Goal: Transaction & Acquisition: Obtain resource

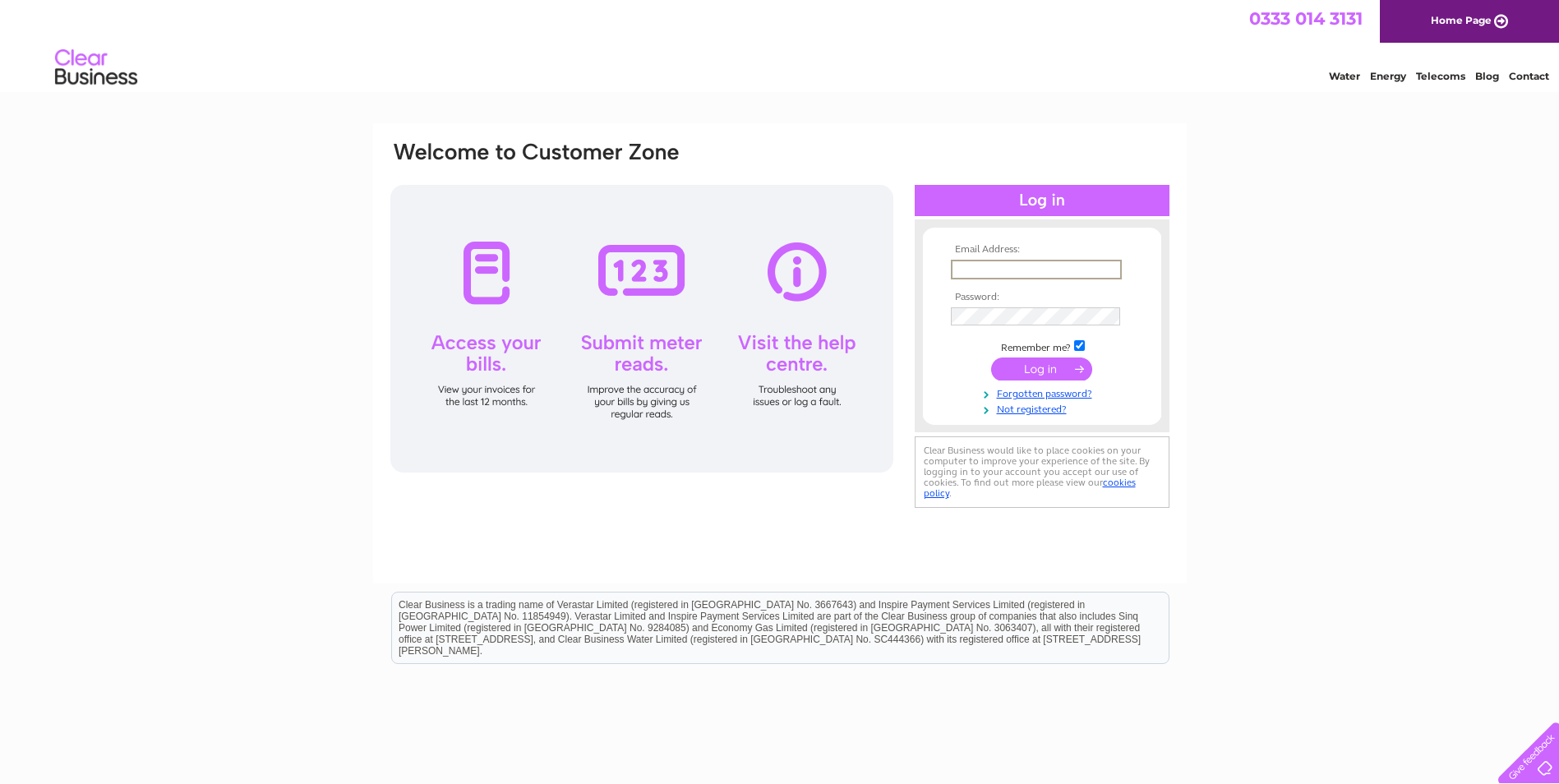
click at [966, 267] on input "text" at bounding box center [1037, 270] width 171 height 20
type input "[EMAIL_ADDRESS][DOMAIN_NAME]"
click at [1038, 364] on input "submit" at bounding box center [1041, 369] width 101 height 23
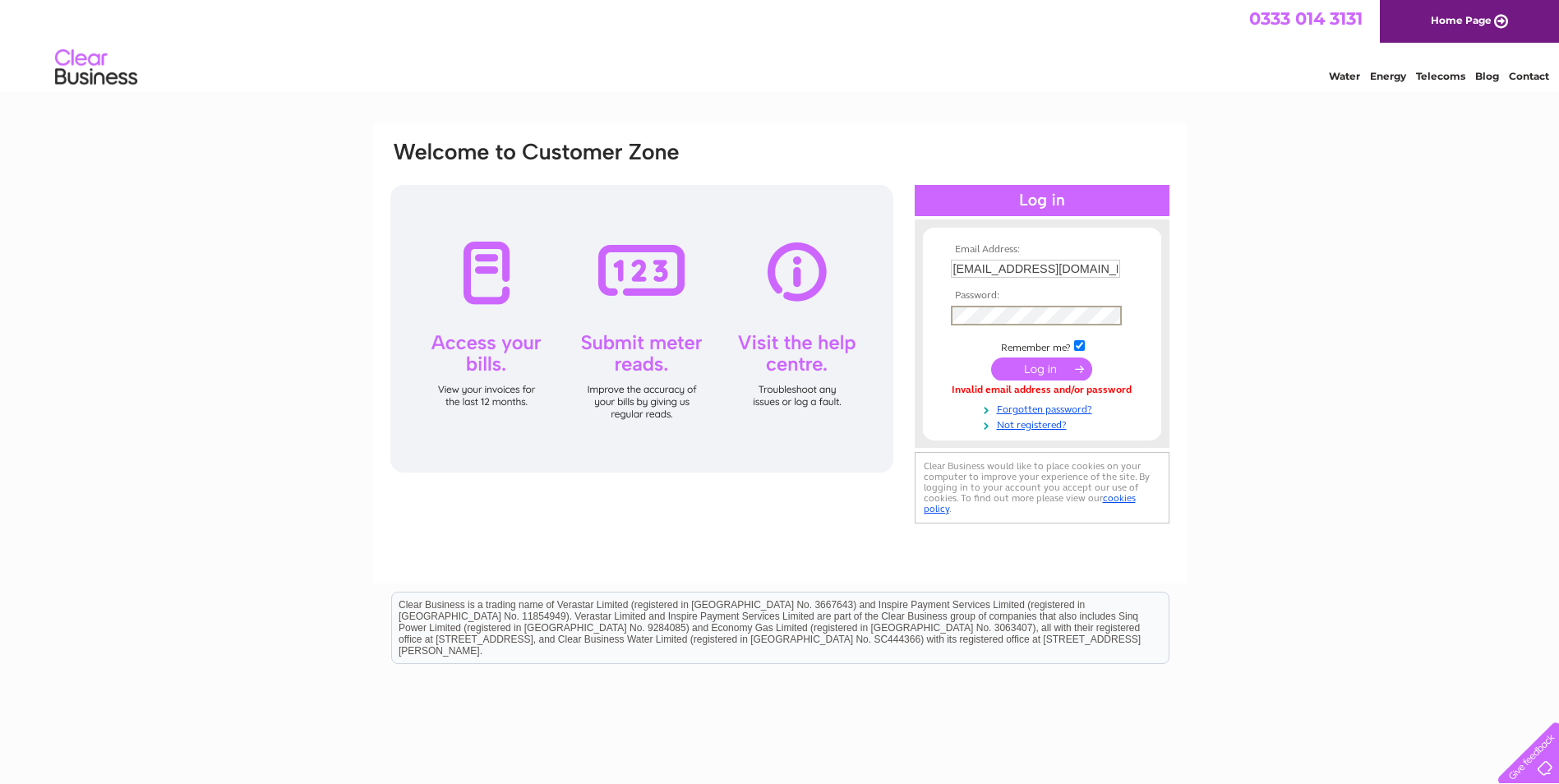
click at [991, 358] on input "submit" at bounding box center [1041, 369] width 101 height 23
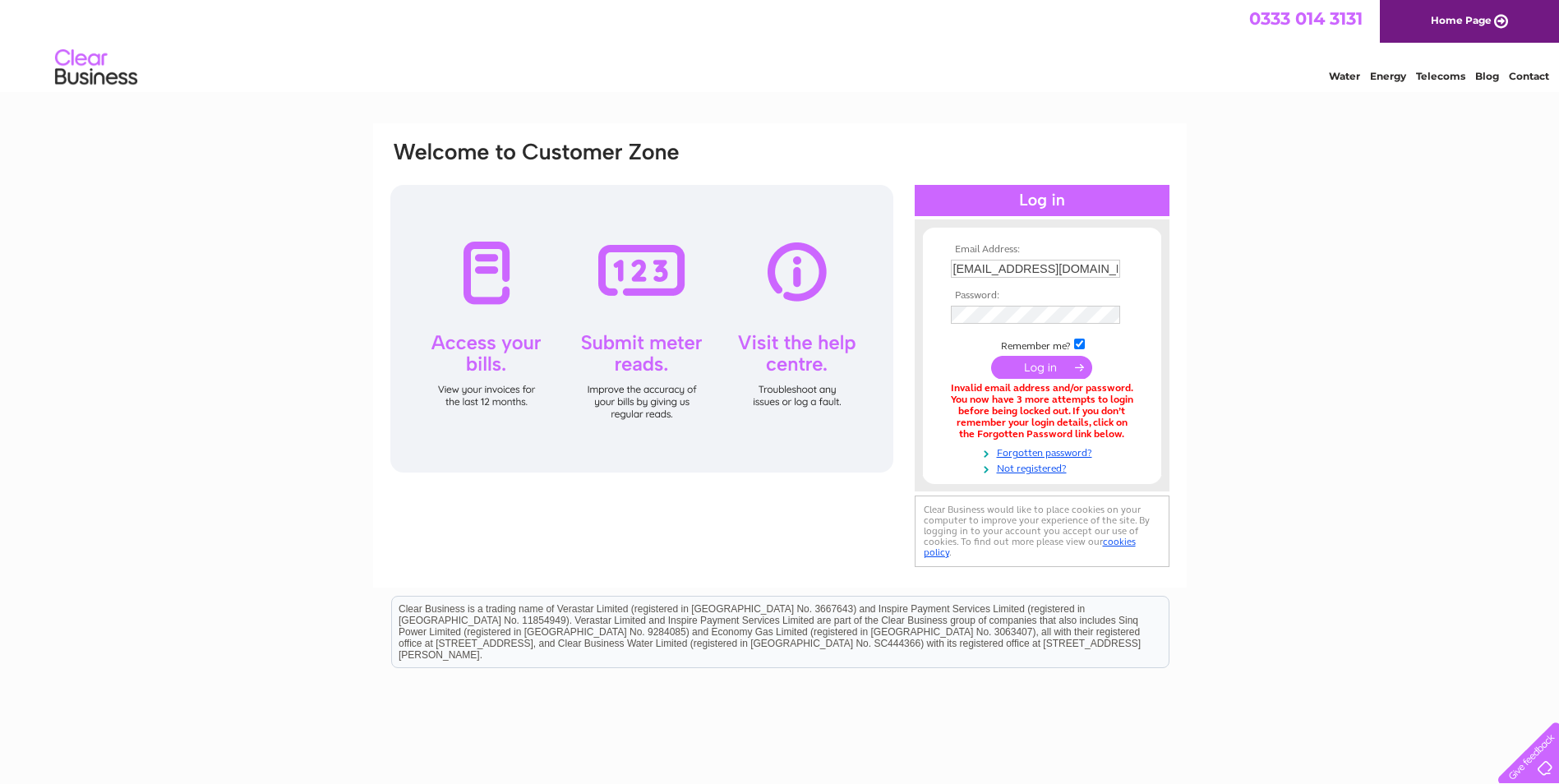
click at [1035, 370] on input "submit" at bounding box center [1041, 367] width 101 height 23
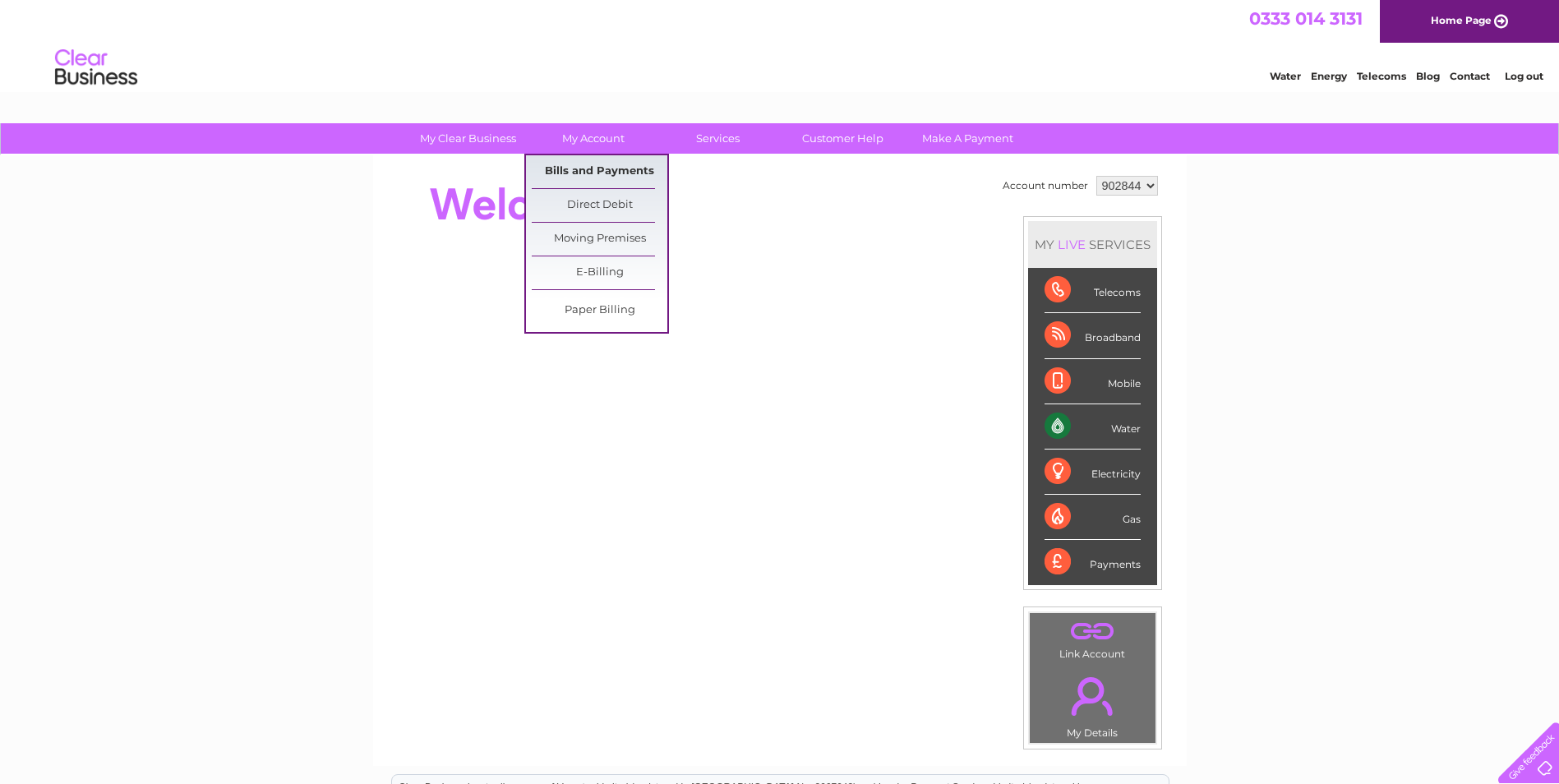
click at [619, 169] on link "Bills and Payments" at bounding box center [600, 171] width 136 height 33
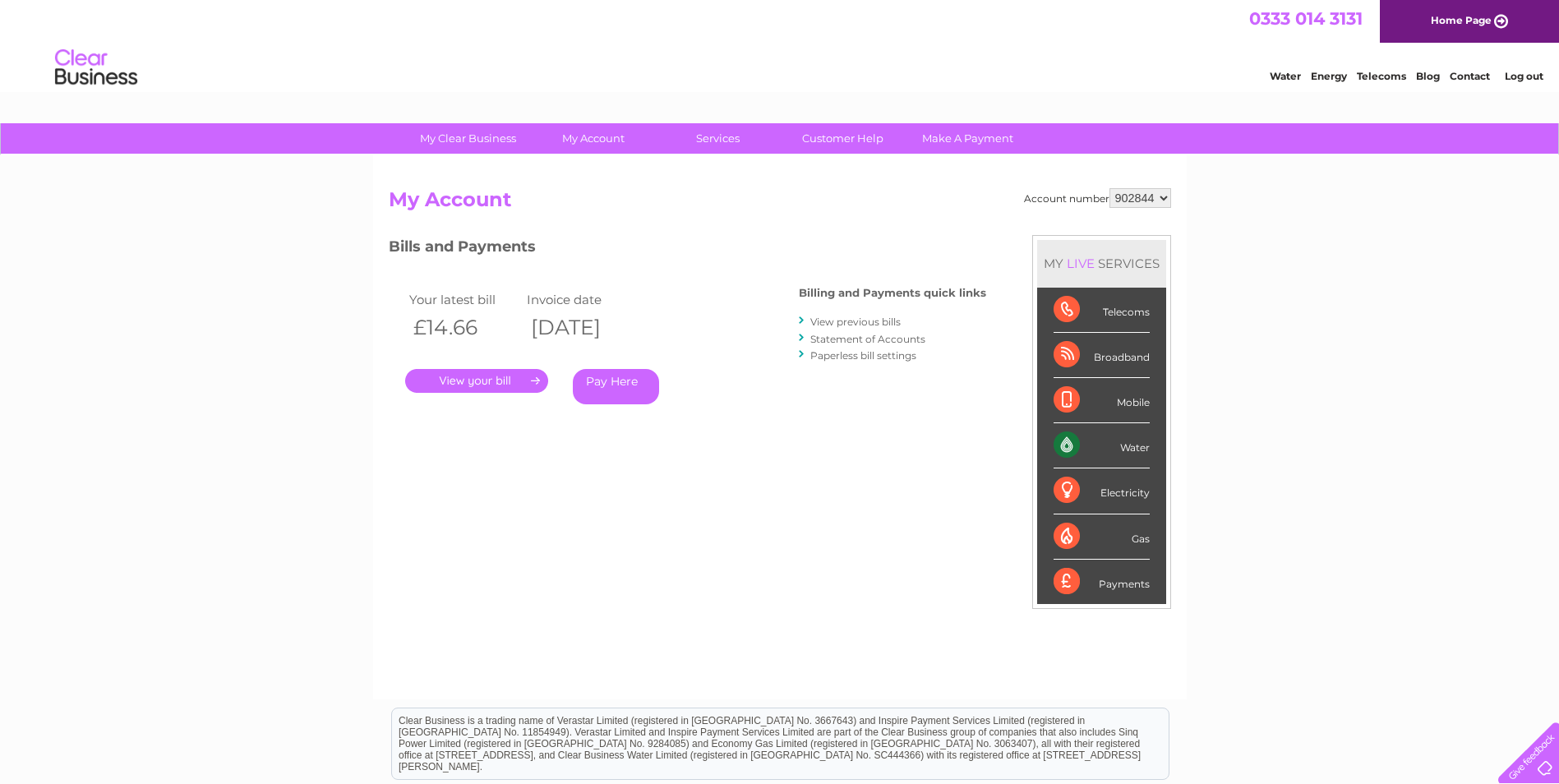
drag, startPoint x: 556, startPoint y: 197, endPoint x: 175, endPoint y: 321, distance: 400.7
click at [175, 321] on div "My Clear Business Login Details My Details My Preferences Link Account My Accou…" at bounding box center [780, 552] width 1559 height 857
click at [836, 316] on link "View previous bills" at bounding box center [855, 322] width 91 height 12
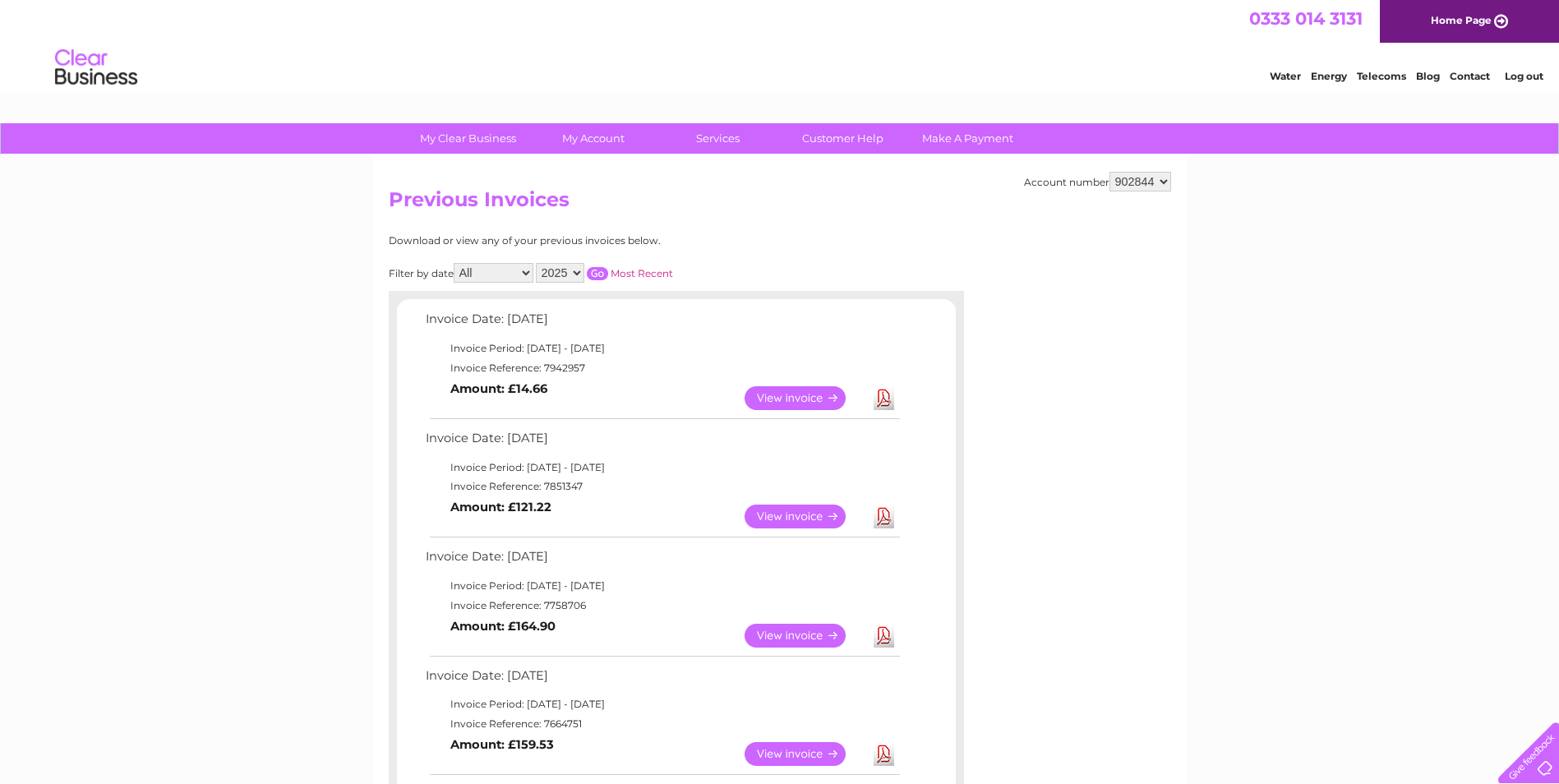
click at [794, 756] on link "View" at bounding box center [804, 754] width 121 height 24
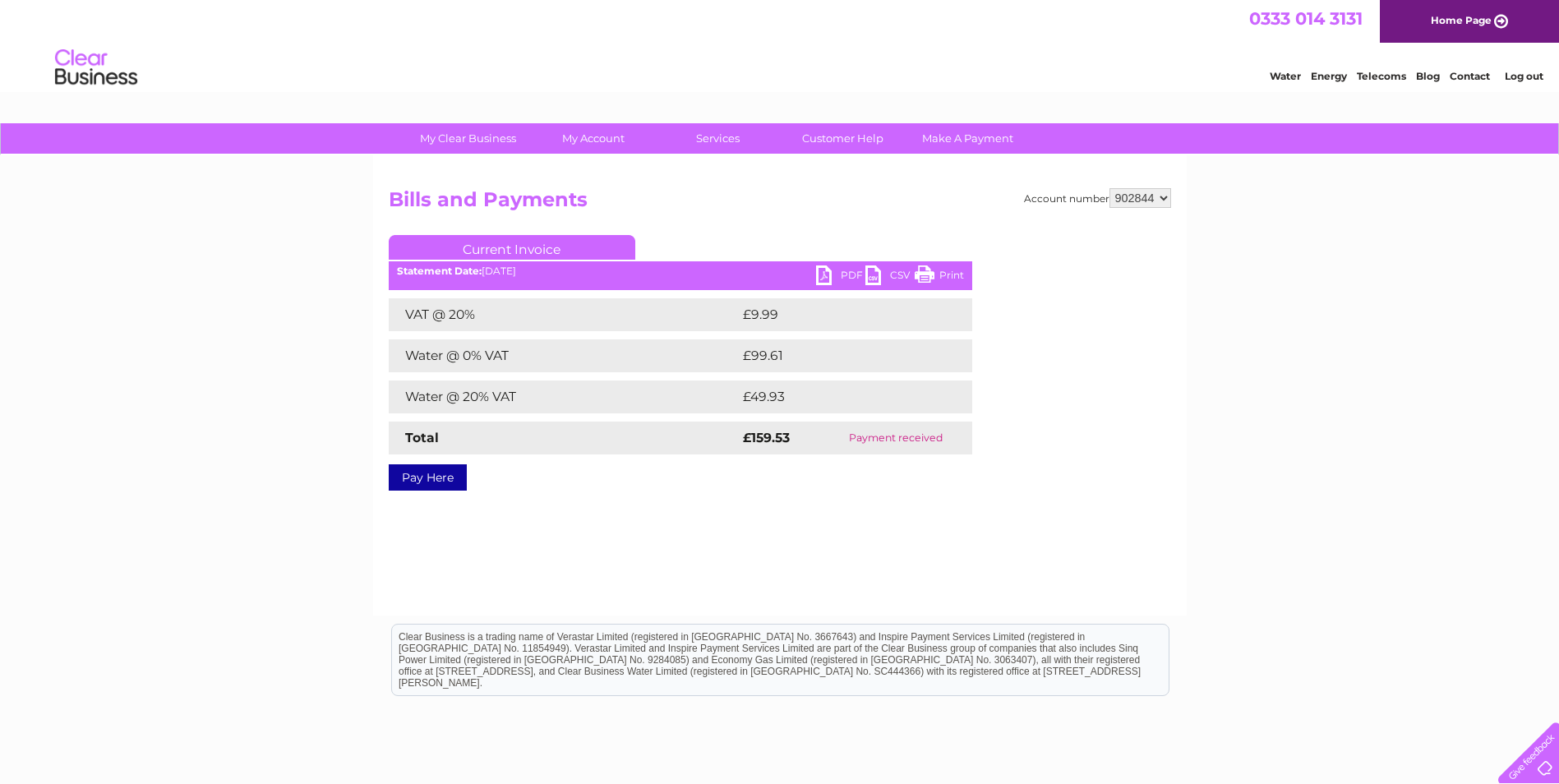
click at [818, 278] on link "PDF" at bounding box center [840, 277] width 49 height 24
click at [1547, 771] on div at bounding box center [1547, 771] width 0 height 0
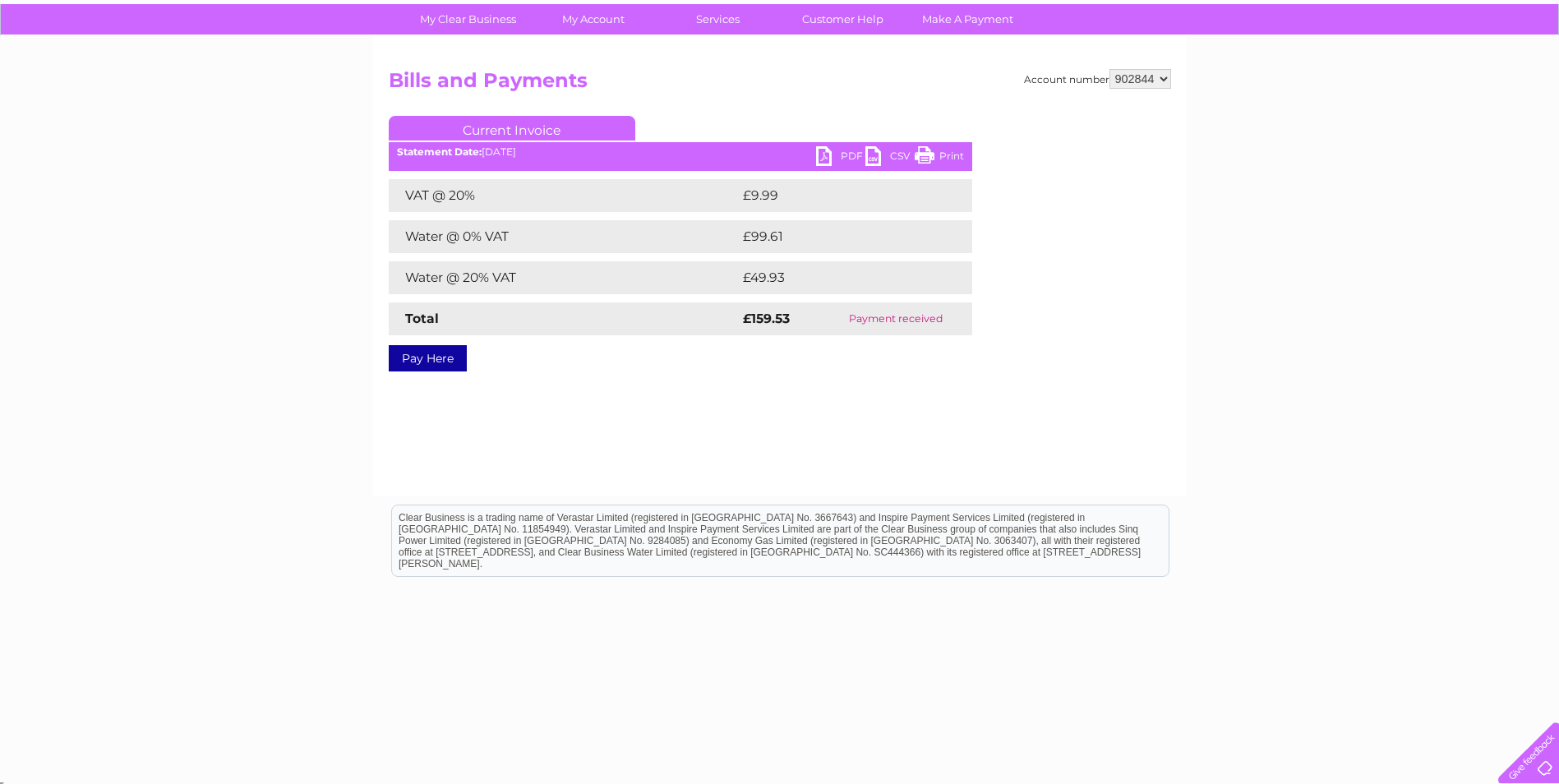
scroll to position [125, 0]
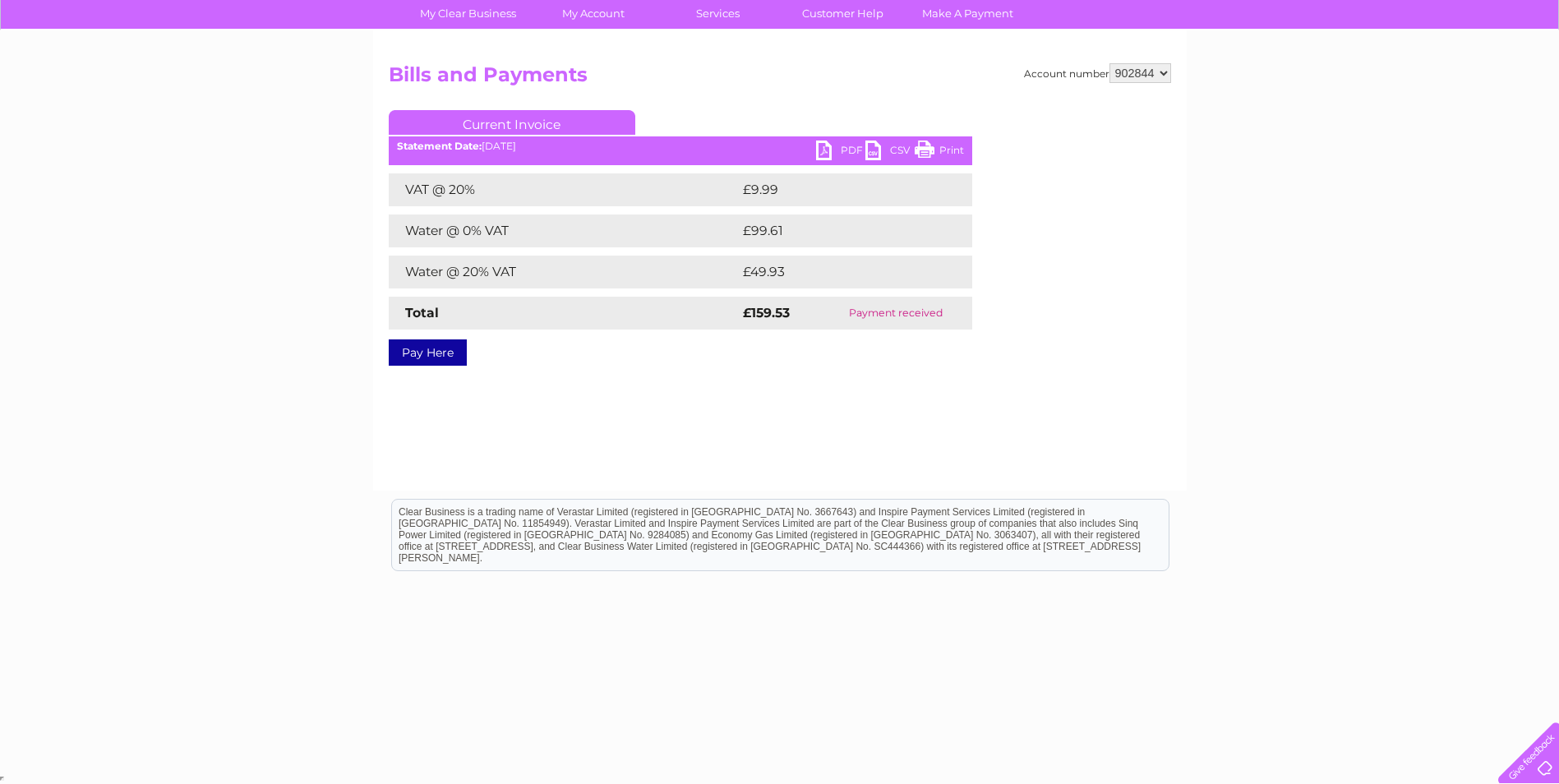
click at [822, 142] on link "PDF" at bounding box center [840, 152] width 49 height 24
